Goal: Task Accomplishment & Management: Use online tool/utility

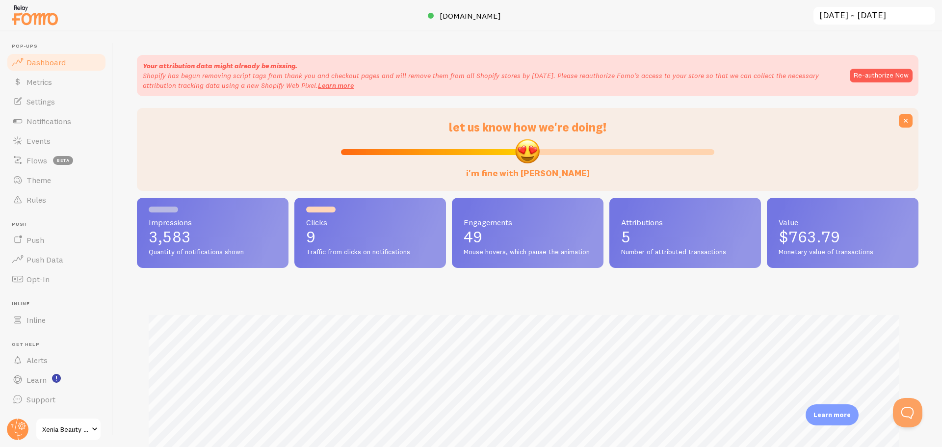
click at [44, 122] on span "Notifications" at bounding box center [48, 121] width 45 height 10
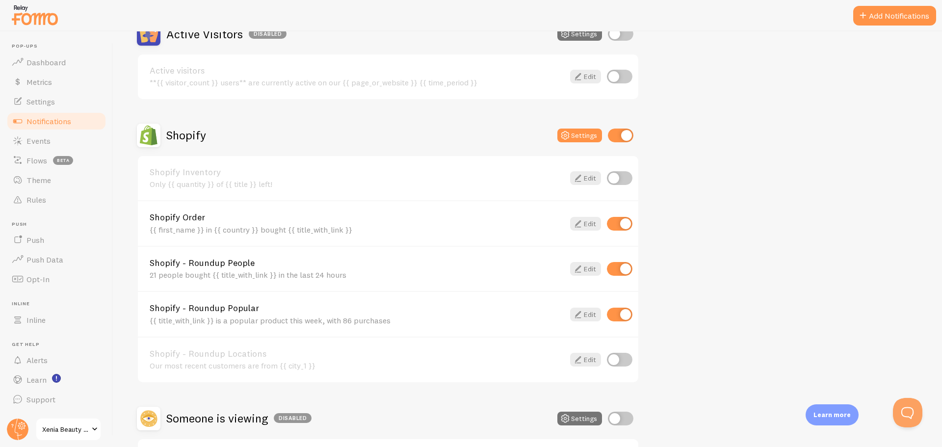
scroll to position [261, 0]
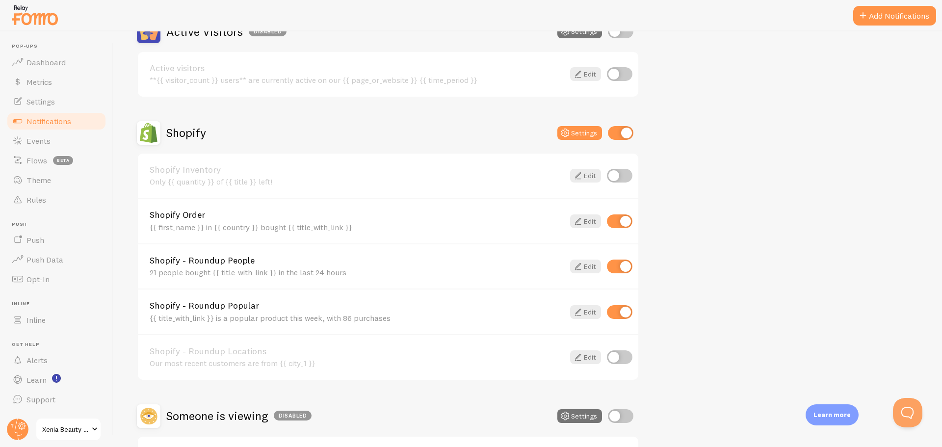
click at [623, 266] on input "checkbox" at bounding box center [620, 267] width 26 height 14
click at [613, 265] on input "checkbox" at bounding box center [620, 267] width 26 height 14
checkbox input "true"
click at [581, 265] on icon at bounding box center [578, 266] width 12 height 12
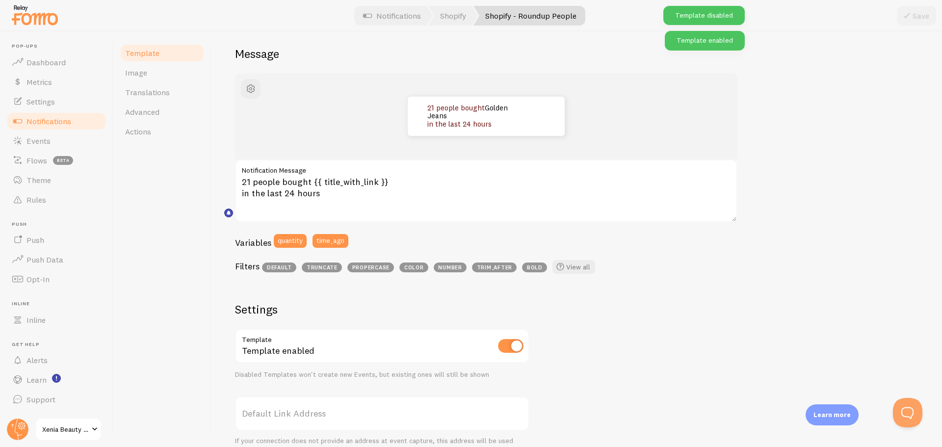
scroll to position [131, 0]
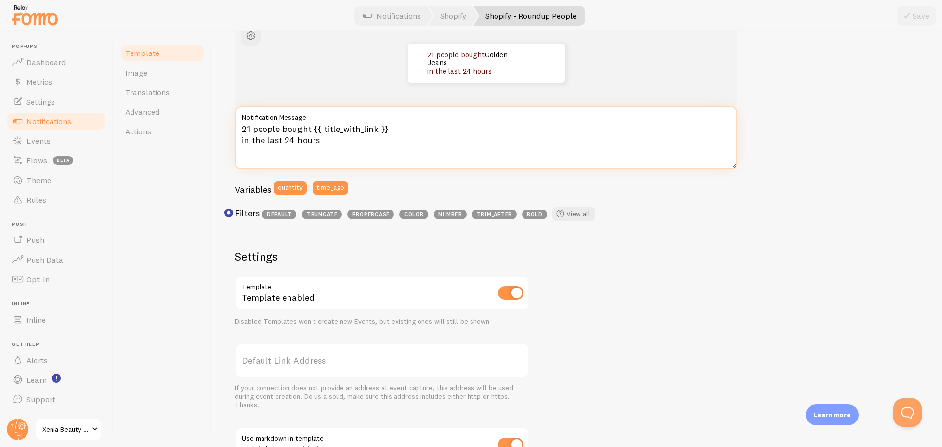
drag, startPoint x: 249, startPoint y: 130, endPoint x: 234, endPoint y: 130, distance: 15.2
click at [234, 130] on div "Shopify - Roundup People Compose your message using variables and filters, encl…" at bounding box center [576, 239] width 730 height 416
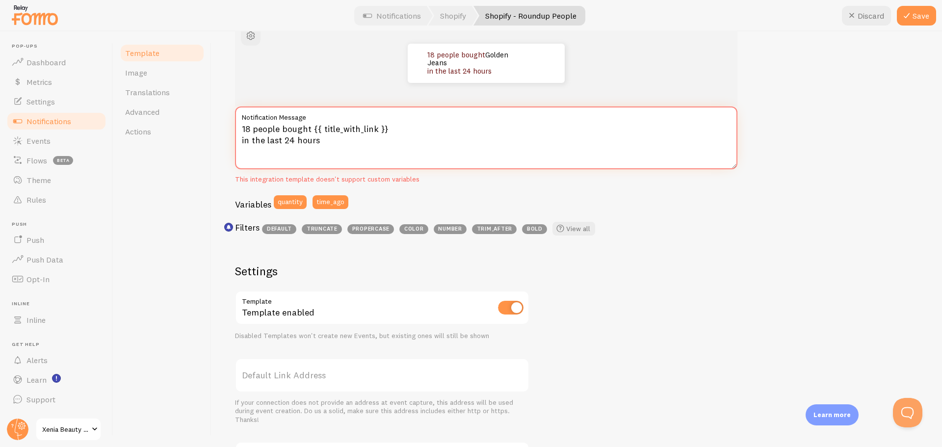
type textarea "18 people bought {{ title_with_link }} in the last 24 hours"
click at [908, 14] on icon at bounding box center [907, 16] width 12 height 12
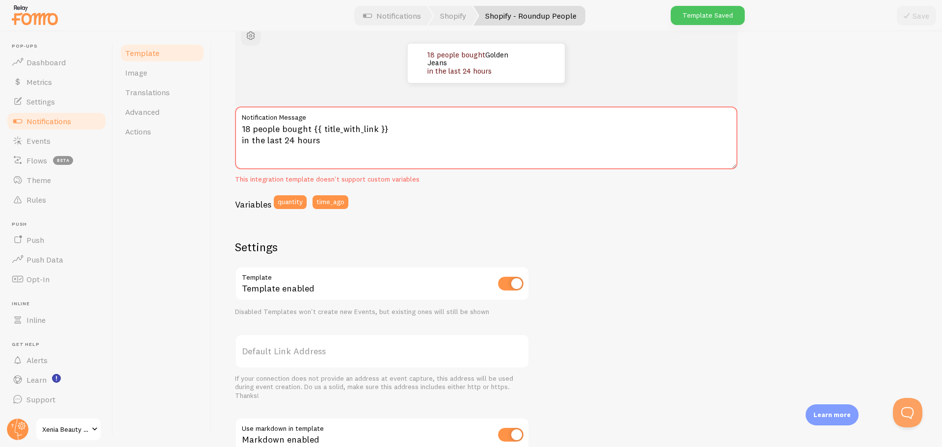
click at [46, 113] on link "Notifications" at bounding box center [56, 121] width 101 height 20
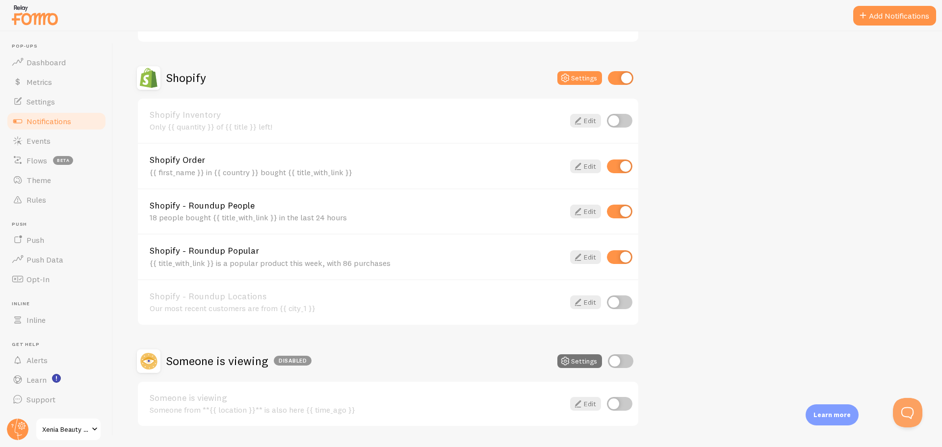
scroll to position [327, 0]
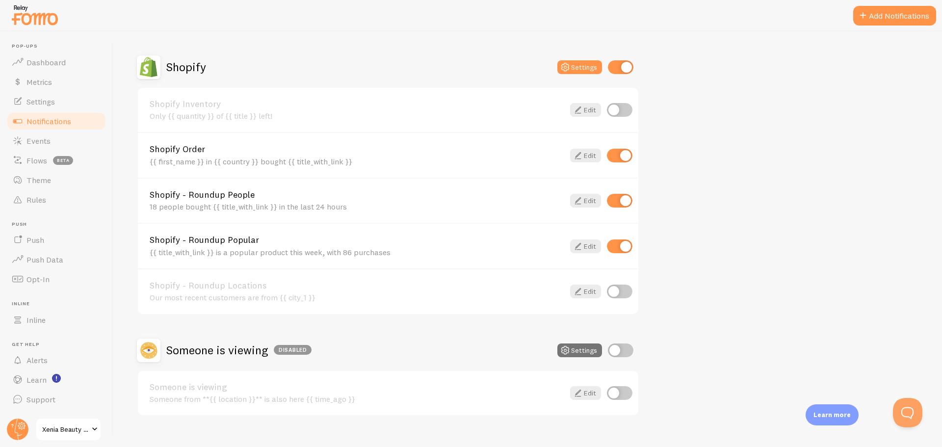
click at [583, 247] on icon at bounding box center [578, 246] width 12 height 12
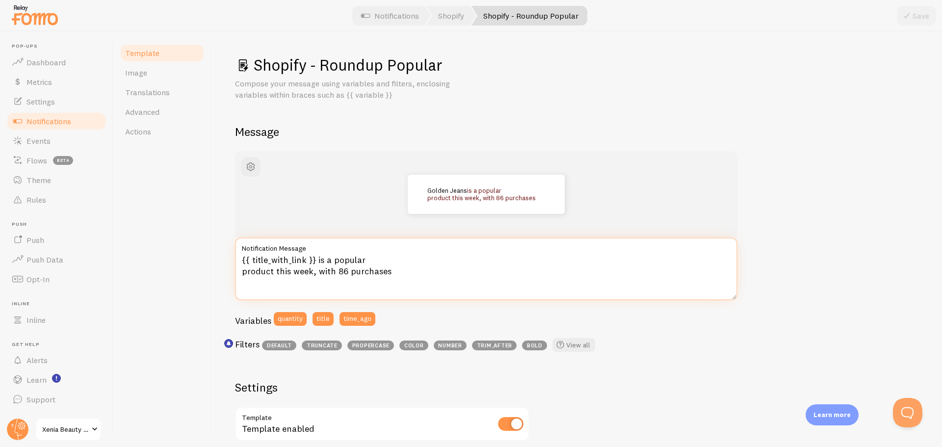
click at [345, 273] on textarea "{{ title_with_link }} is a popular product this week, with 86 purchases" at bounding box center [486, 268] width 502 height 63
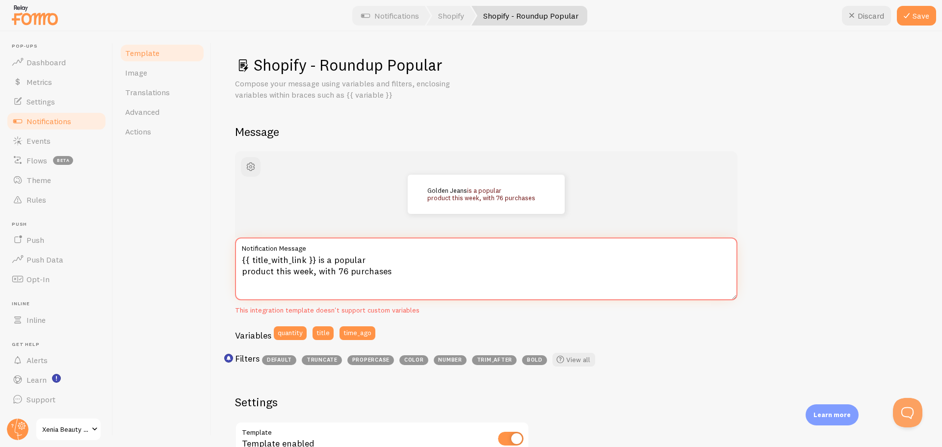
type textarea "{{ title_with_link }} is a popular product this week, with 76 purchases"
click at [909, 14] on icon at bounding box center [907, 16] width 12 height 12
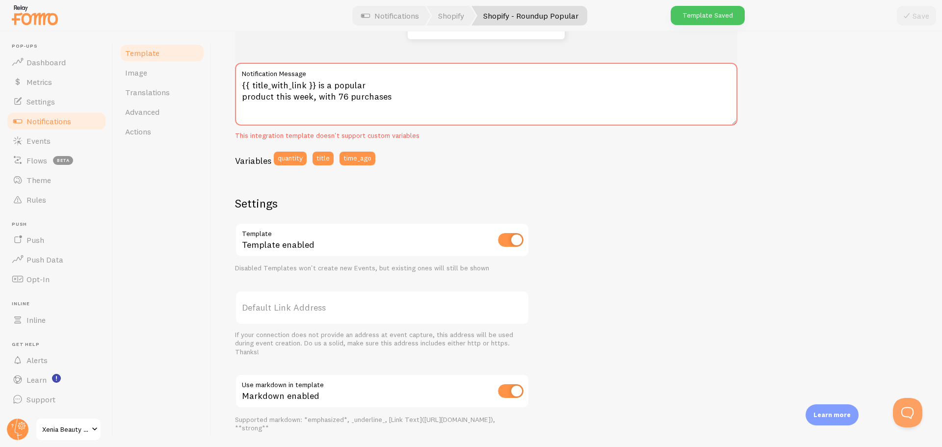
scroll to position [196, 0]
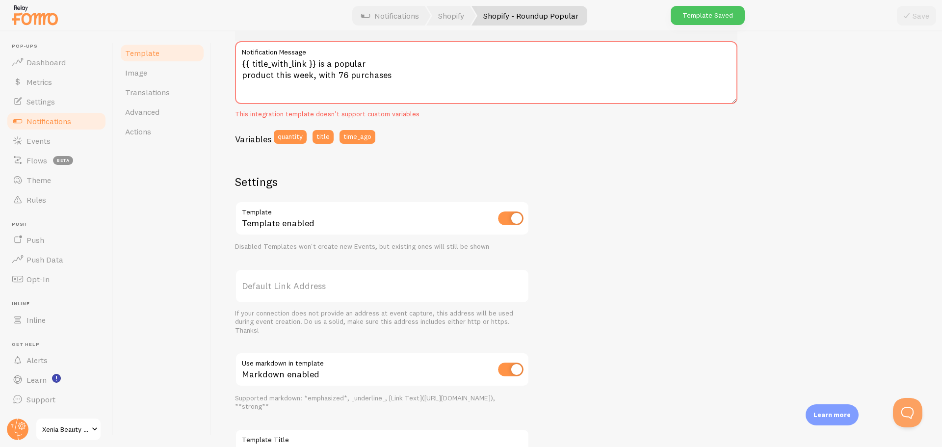
click at [52, 120] on span "Notifications" at bounding box center [48, 121] width 45 height 10
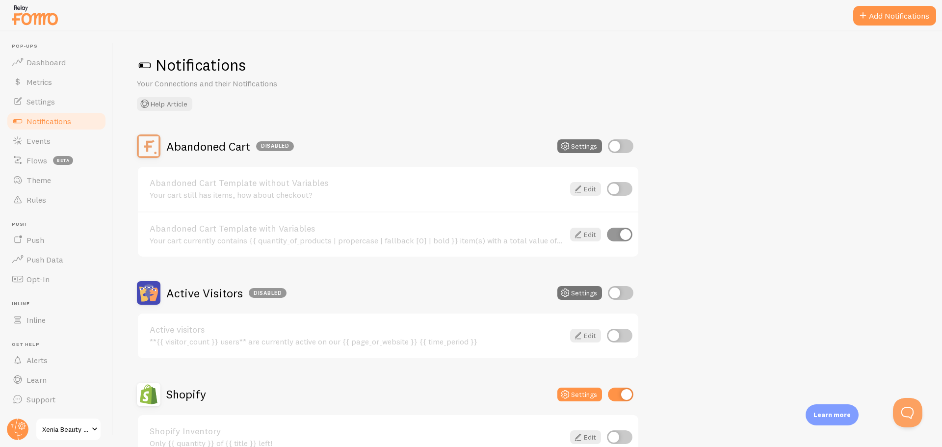
scroll to position [196, 0]
